Goal: Task Accomplishment & Management: Use online tool/utility

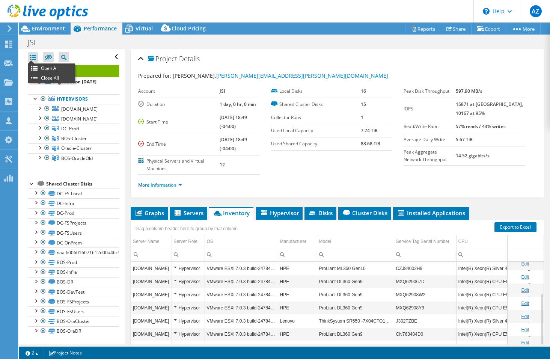
select select "USEast"
select select "USD"
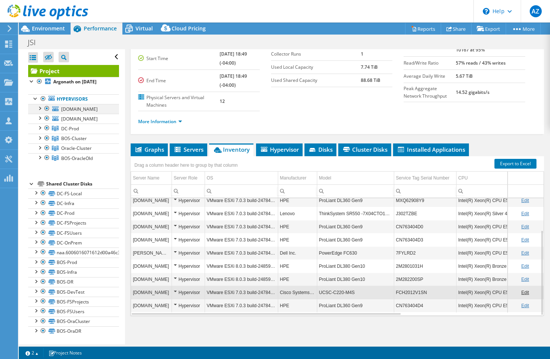
click at [39, 111] on div at bounding box center [40, 108] width 8 height 8
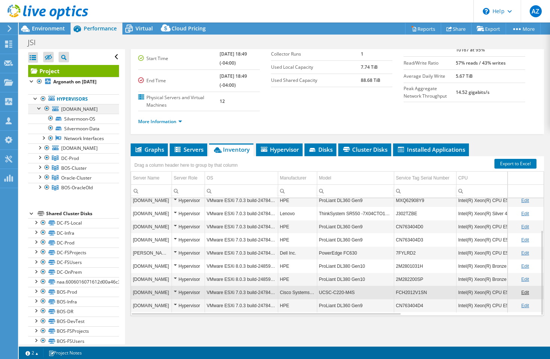
click at [39, 111] on div at bounding box center [40, 108] width 8 height 8
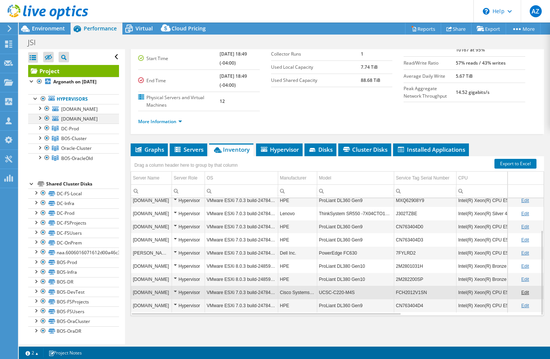
click at [38, 121] on div at bounding box center [40, 118] width 8 height 8
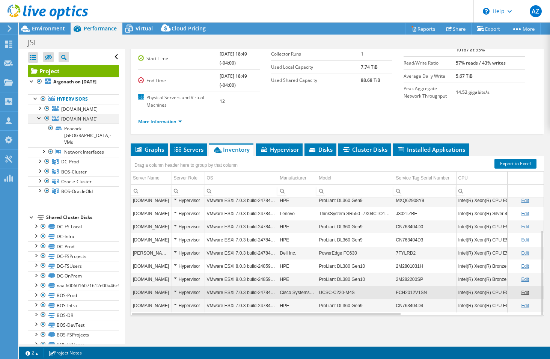
click at [38, 121] on div at bounding box center [40, 118] width 8 height 8
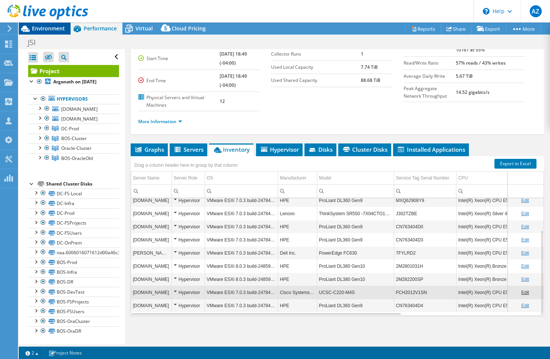
click at [41, 27] on span "Environment" at bounding box center [48, 28] width 33 height 7
